Goal: Transaction & Acquisition: Purchase product/service

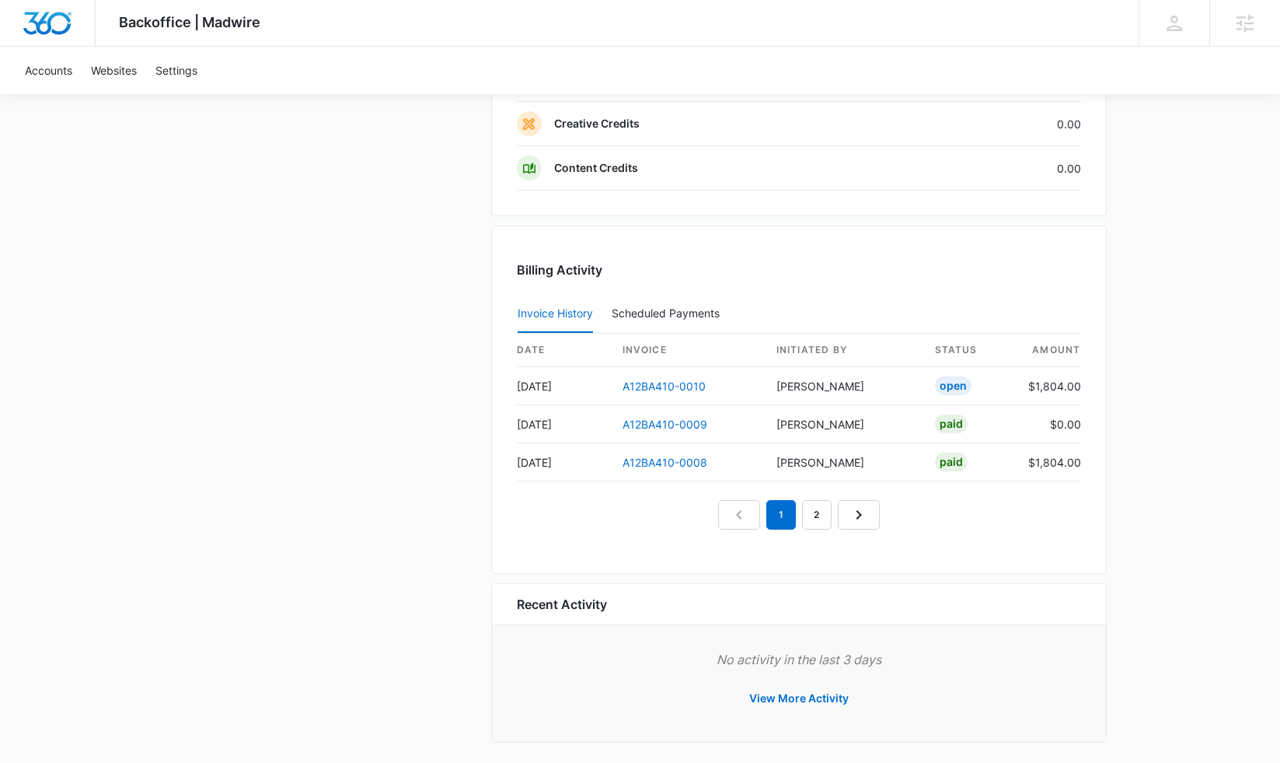
scroll to position [1448, 0]
click at [657, 383] on link "A12BA410-0010" at bounding box center [664, 384] width 83 height 13
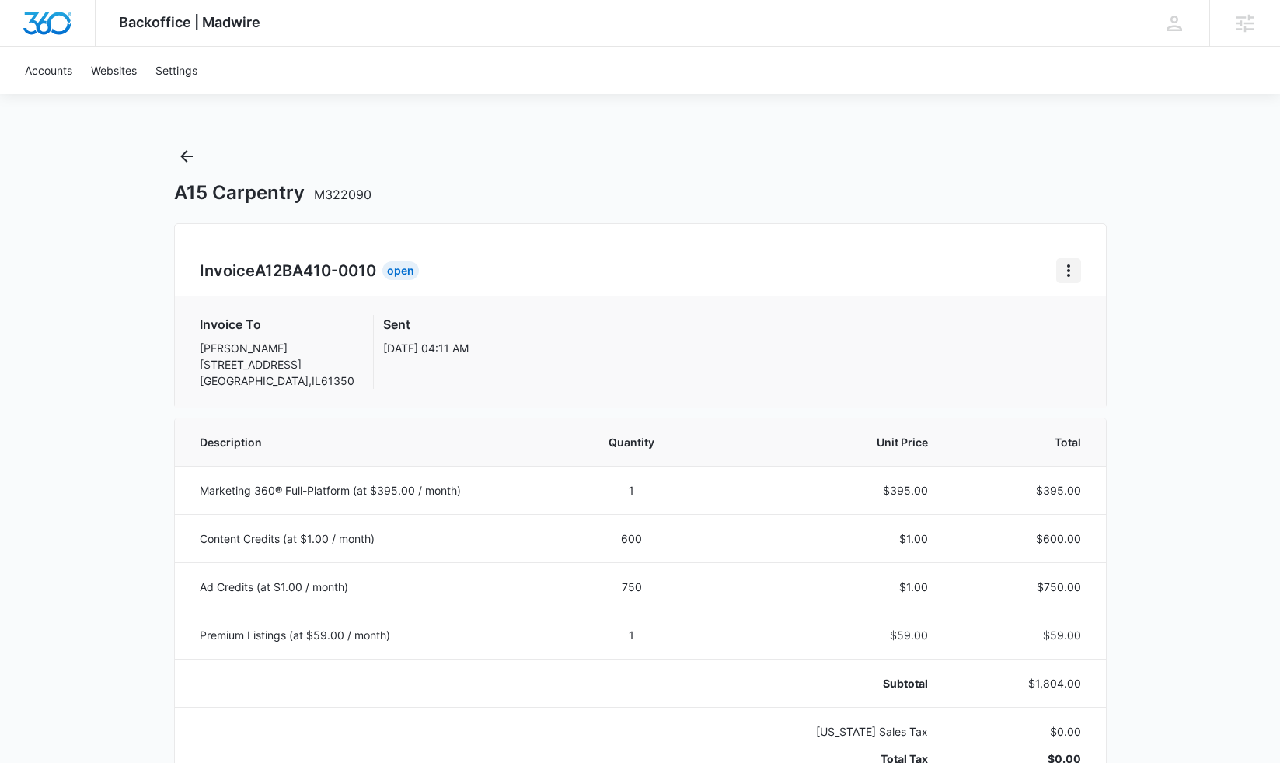
click at [1066, 273] on icon "Home" at bounding box center [1069, 270] width 19 height 19
click at [1095, 333] on div "Retry Payment" at bounding box center [1121, 337] width 90 height 11
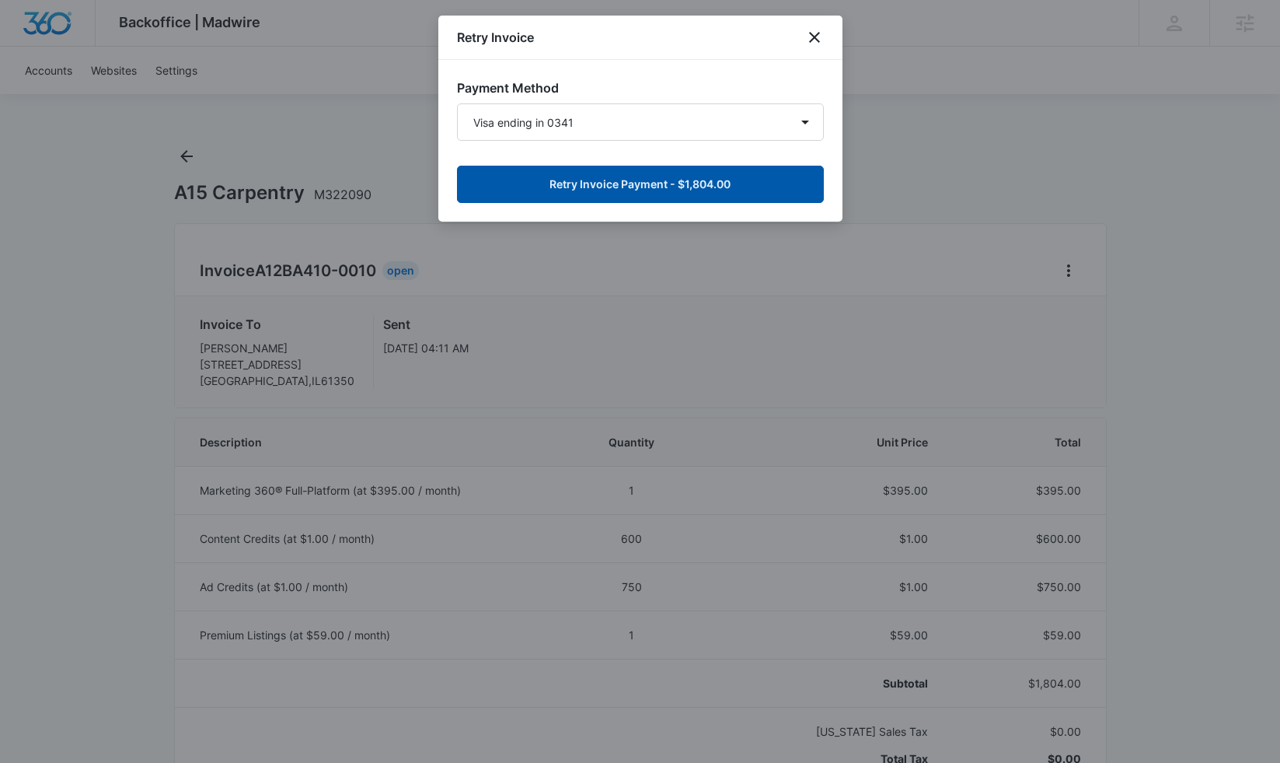
click at [606, 187] on button "Retry Invoice Payment - $1,804.00" at bounding box center [640, 184] width 367 height 37
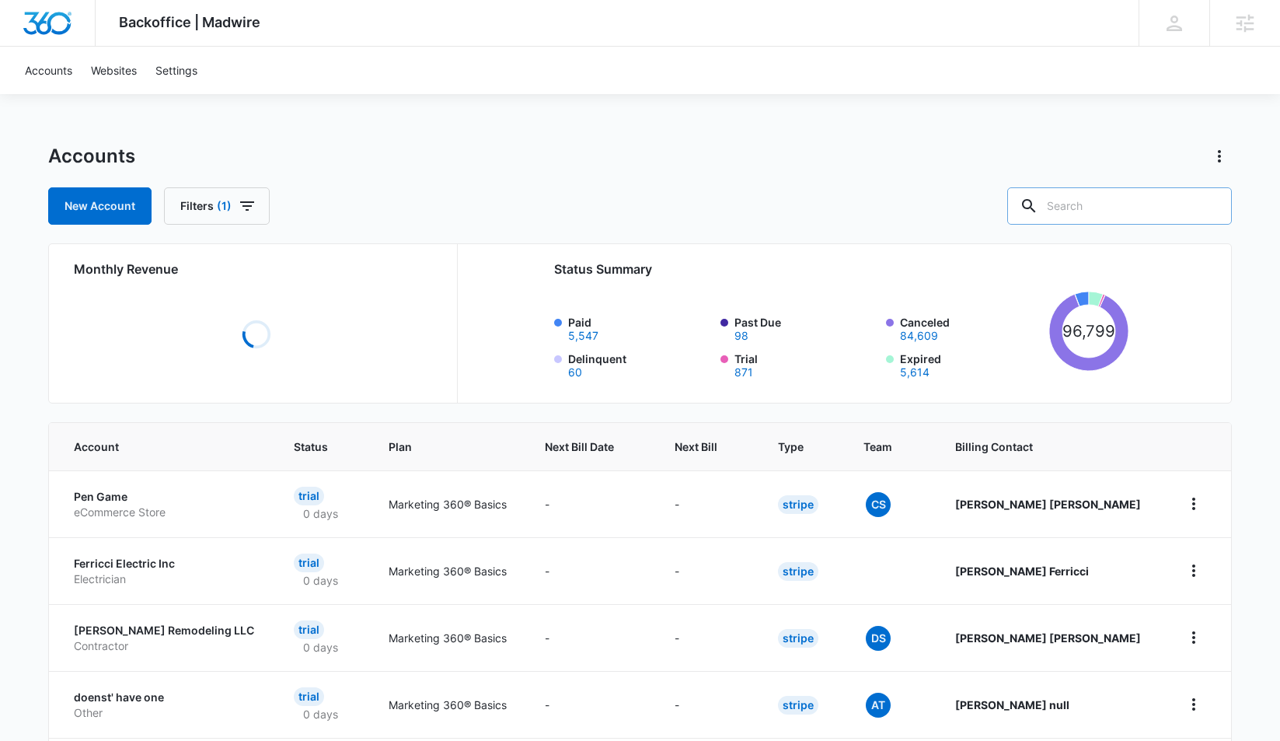
click at [1116, 204] on input "text" at bounding box center [1119, 205] width 225 height 37
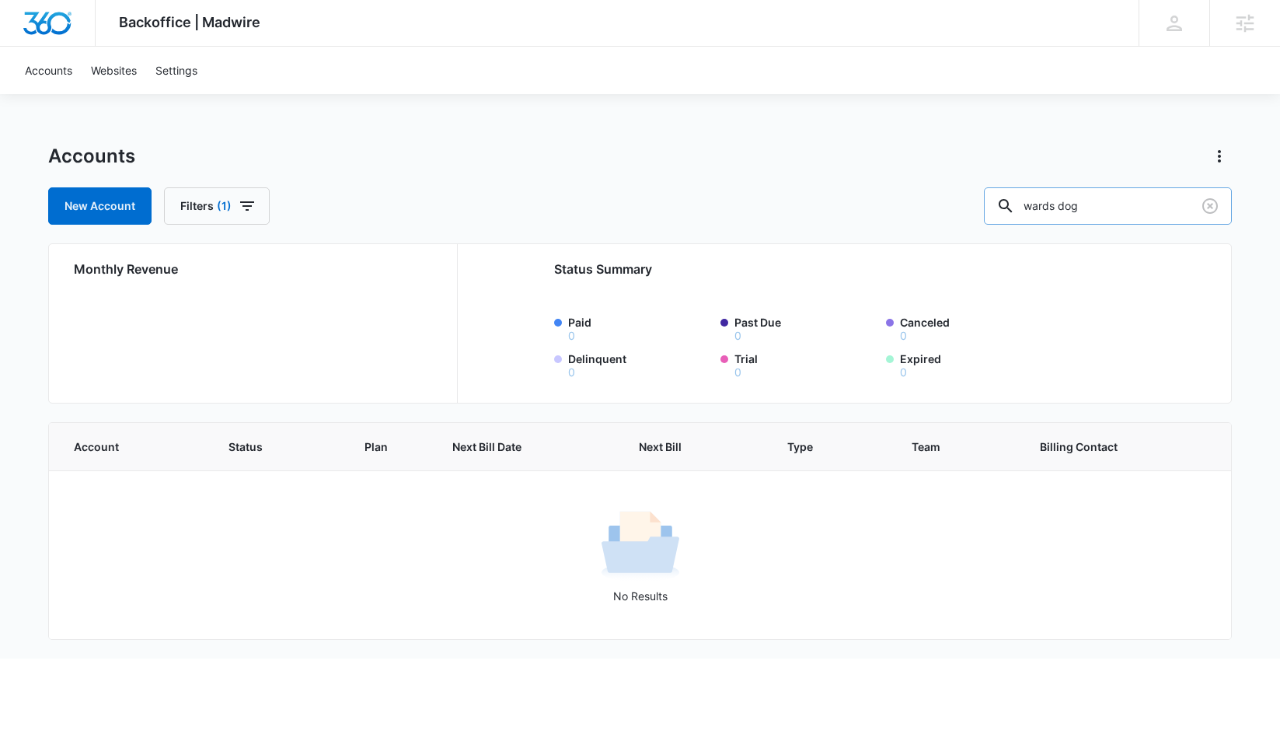
click at [1052, 211] on input "wards dog" at bounding box center [1108, 205] width 248 height 37
type input "ward's dog"
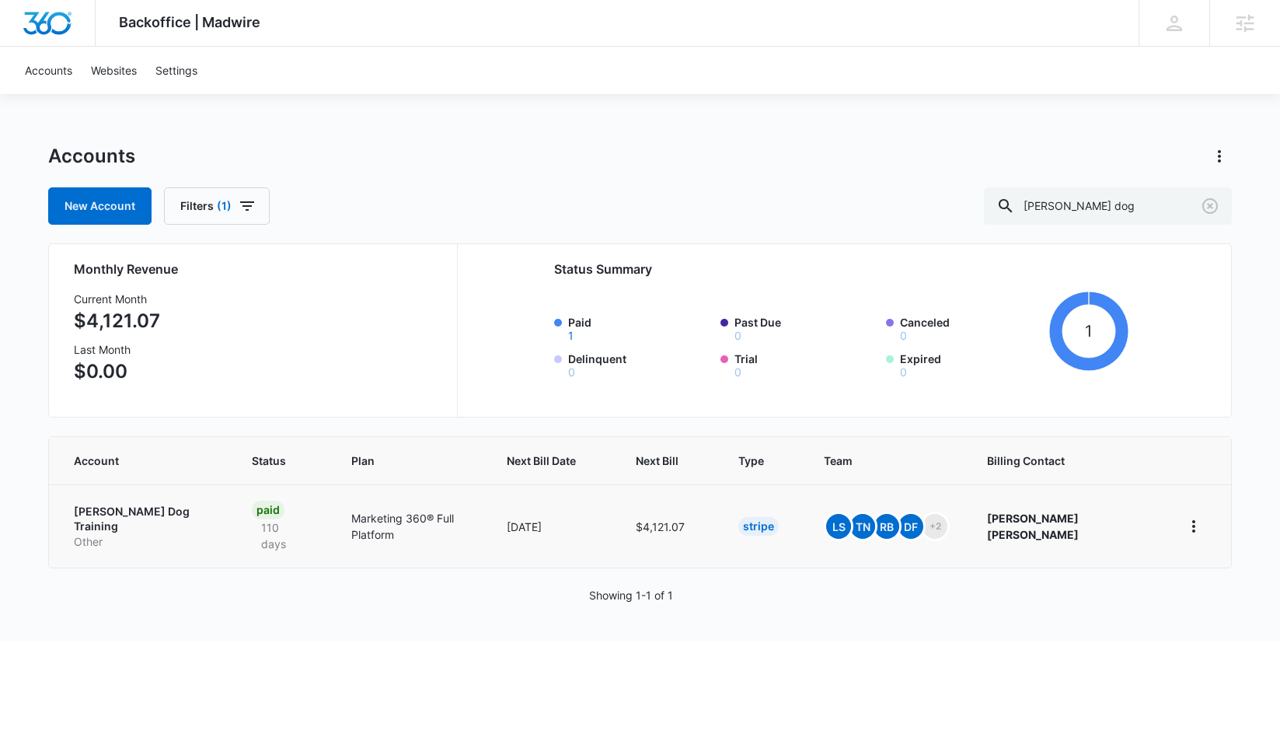
click at [134, 510] on p "Ward's Dog Training" at bounding box center [144, 519] width 141 height 30
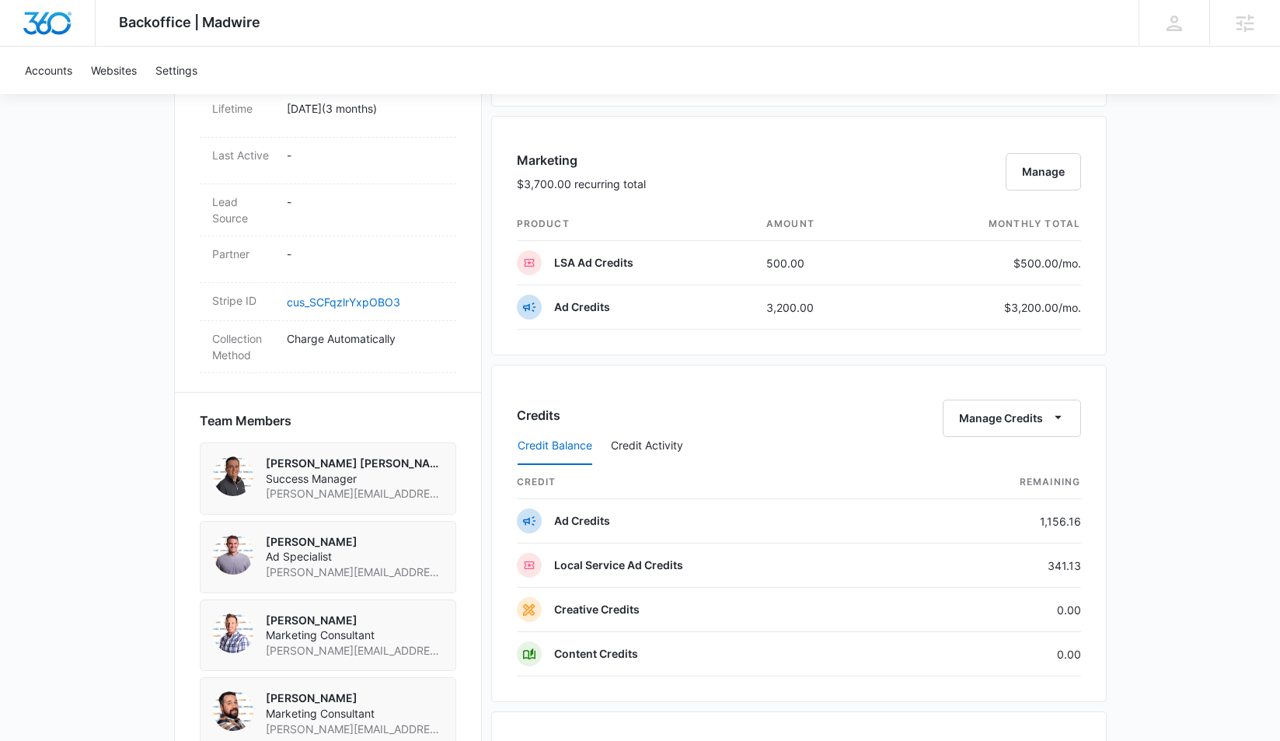
scroll to position [884, 0]
